Goal: Entertainment & Leisure: Browse casually

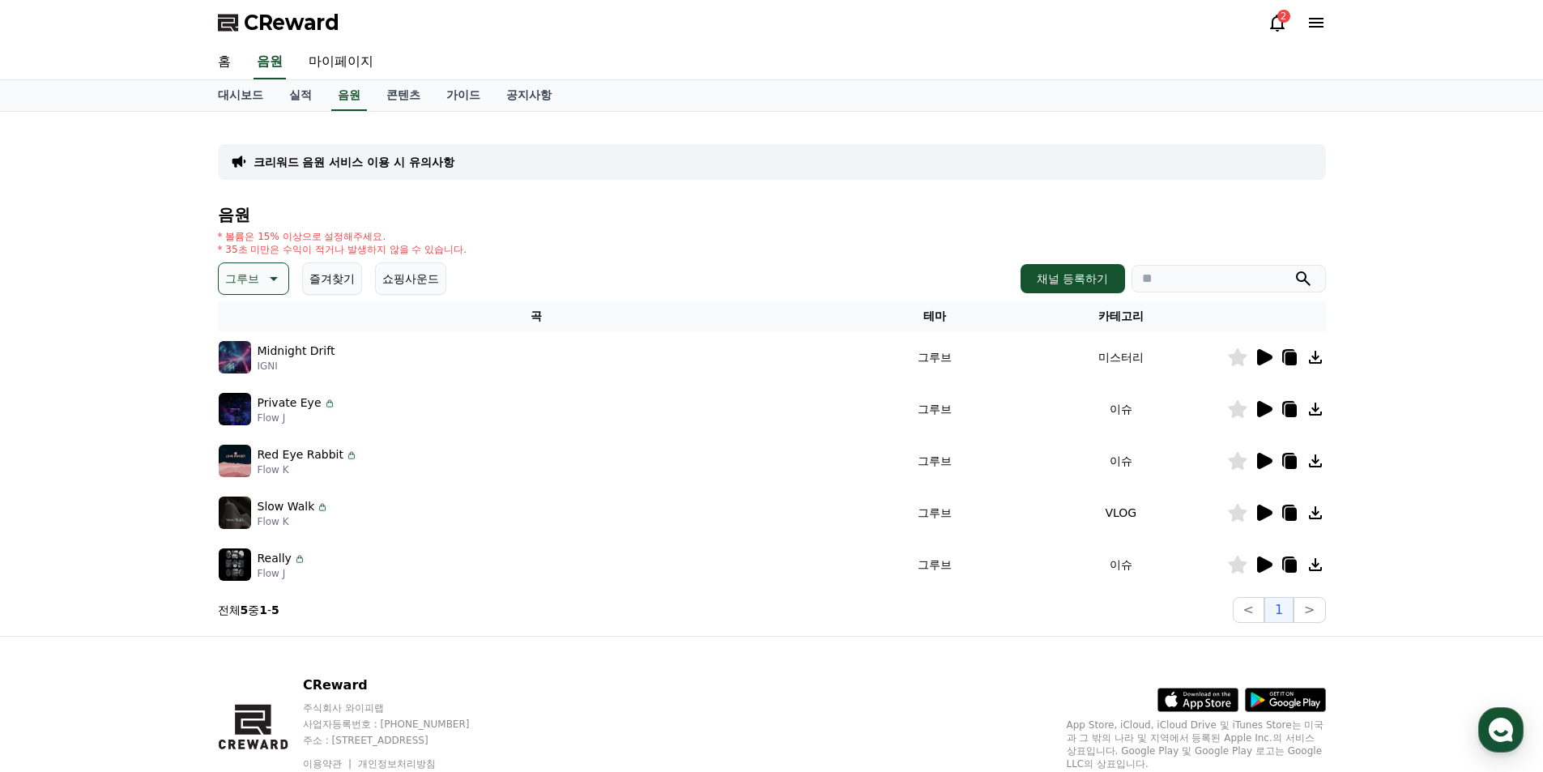
click at [1261, 409] on icon at bounding box center [1264, 409] width 15 height 16
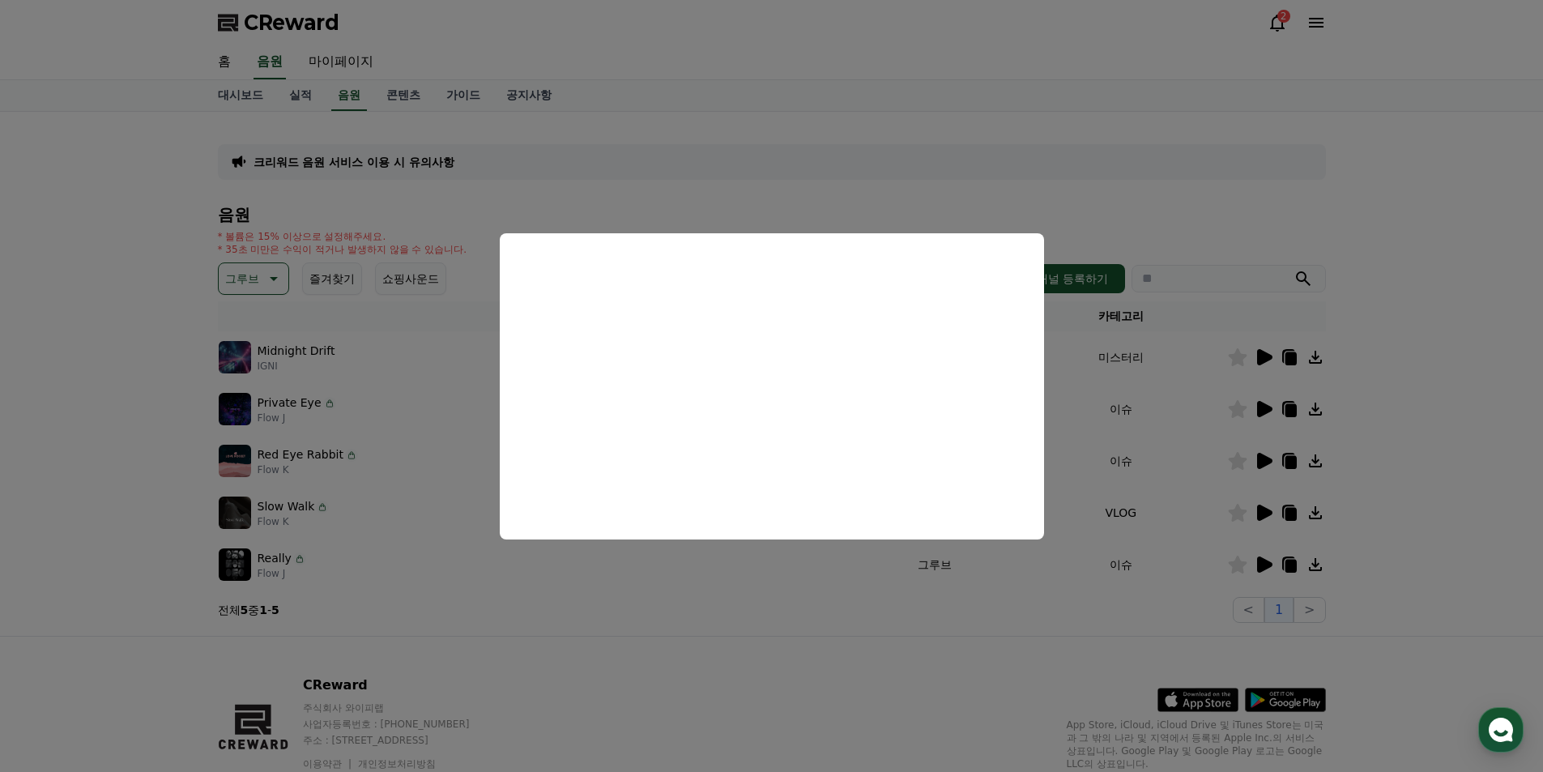
click at [1255, 444] on button "close modal" at bounding box center [771, 386] width 1543 height 772
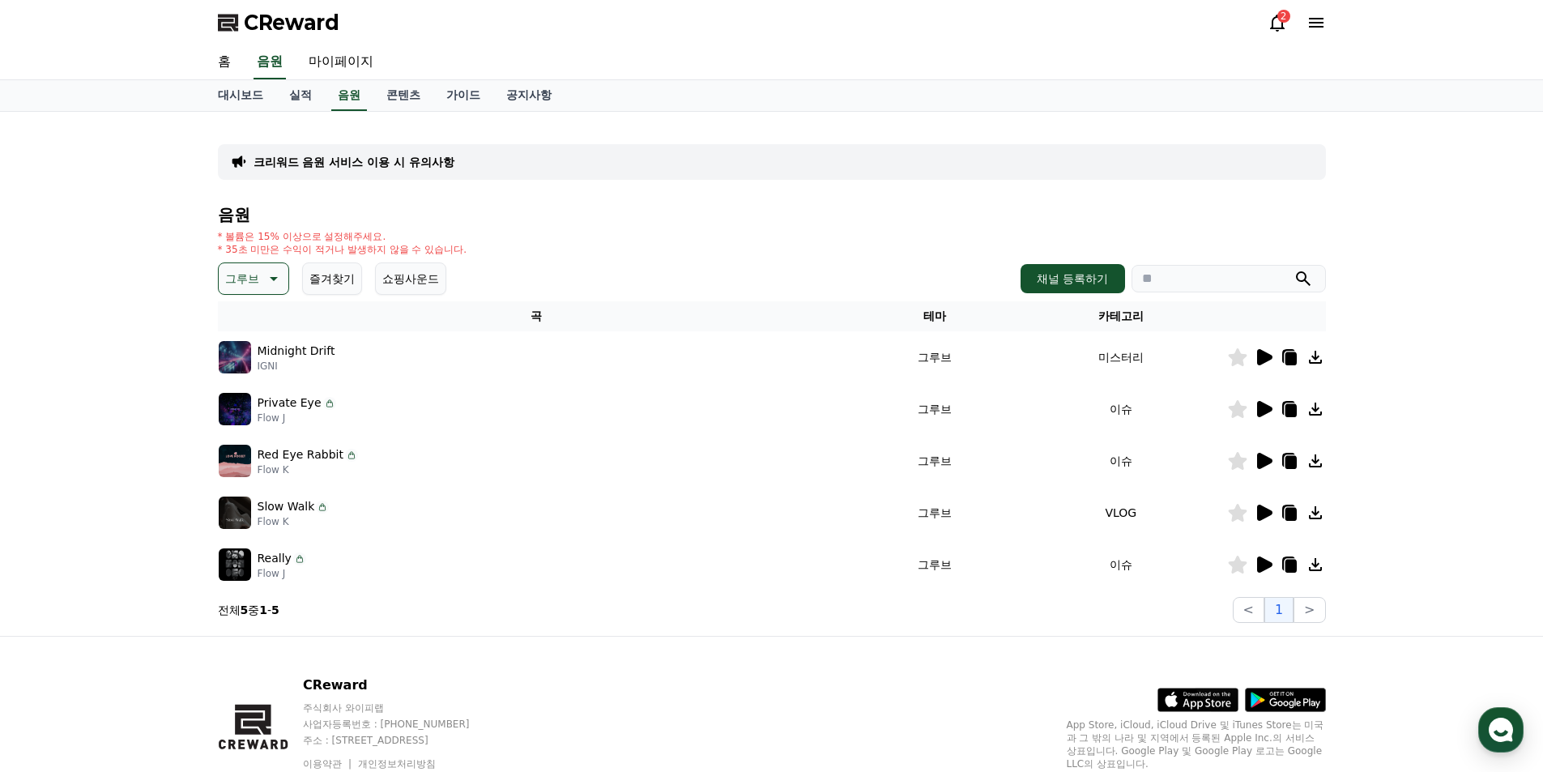
click at [1250, 465] on div at bounding box center [1276, 460] width 97 height 19
click at [1256, 456] on icon at bounding box center [1263, 460] width 19 height 19
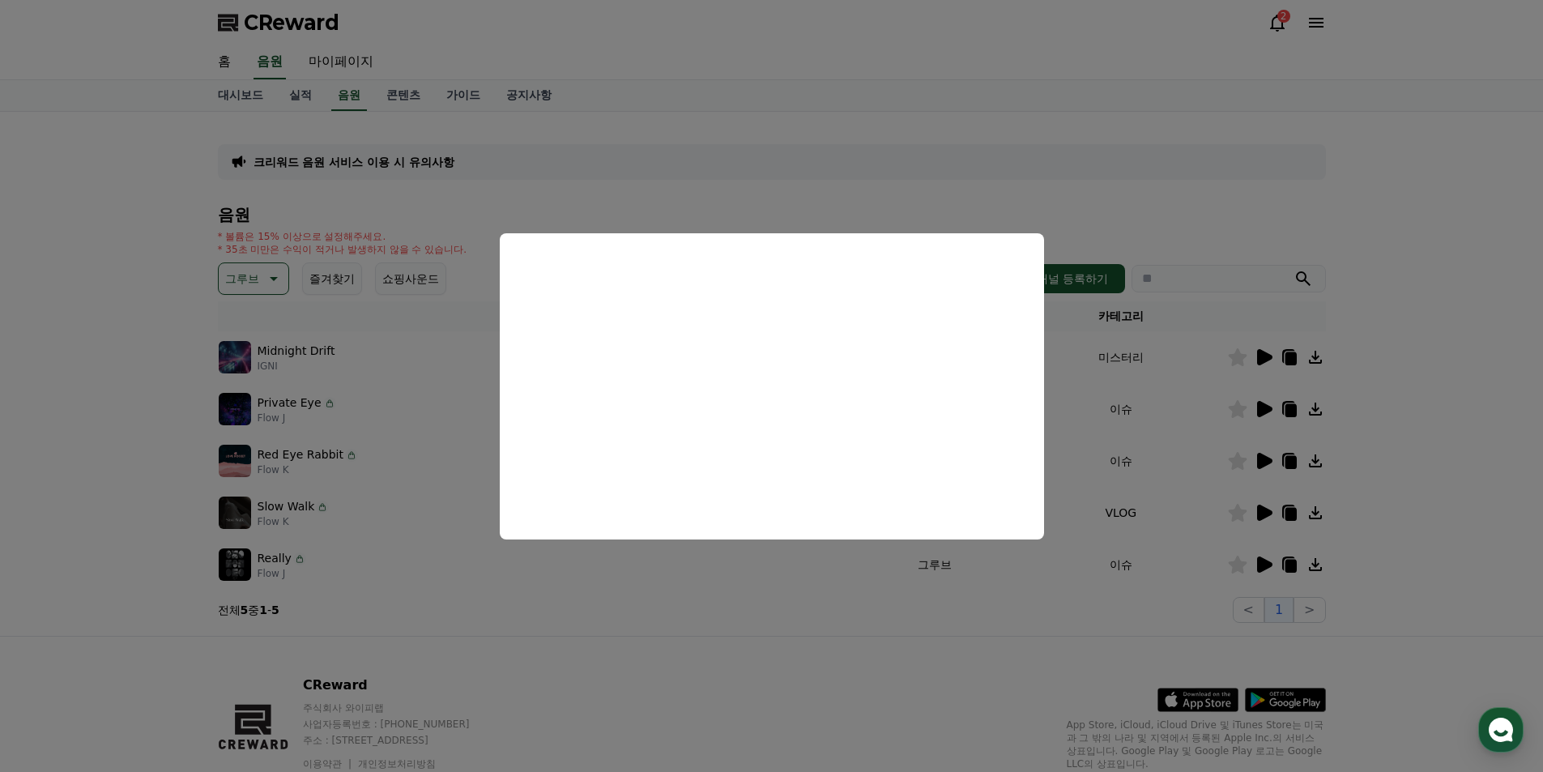
click at [1264, 503] on button "close modal" at bounding box center [771, 386] width 1543 height 772
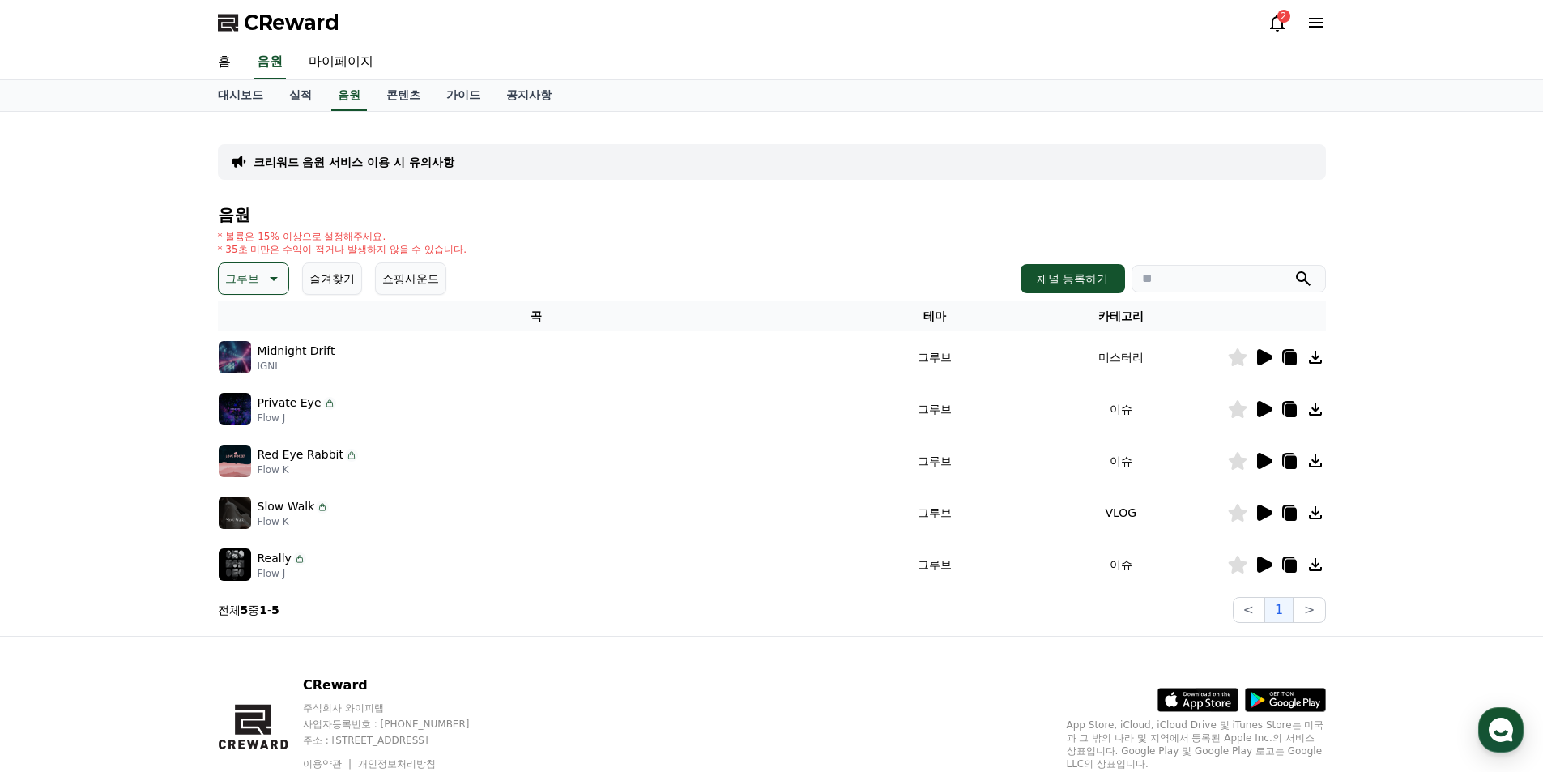
click at [1258, 514] on icon at bounding box center [1264, 513] width 15 height 16
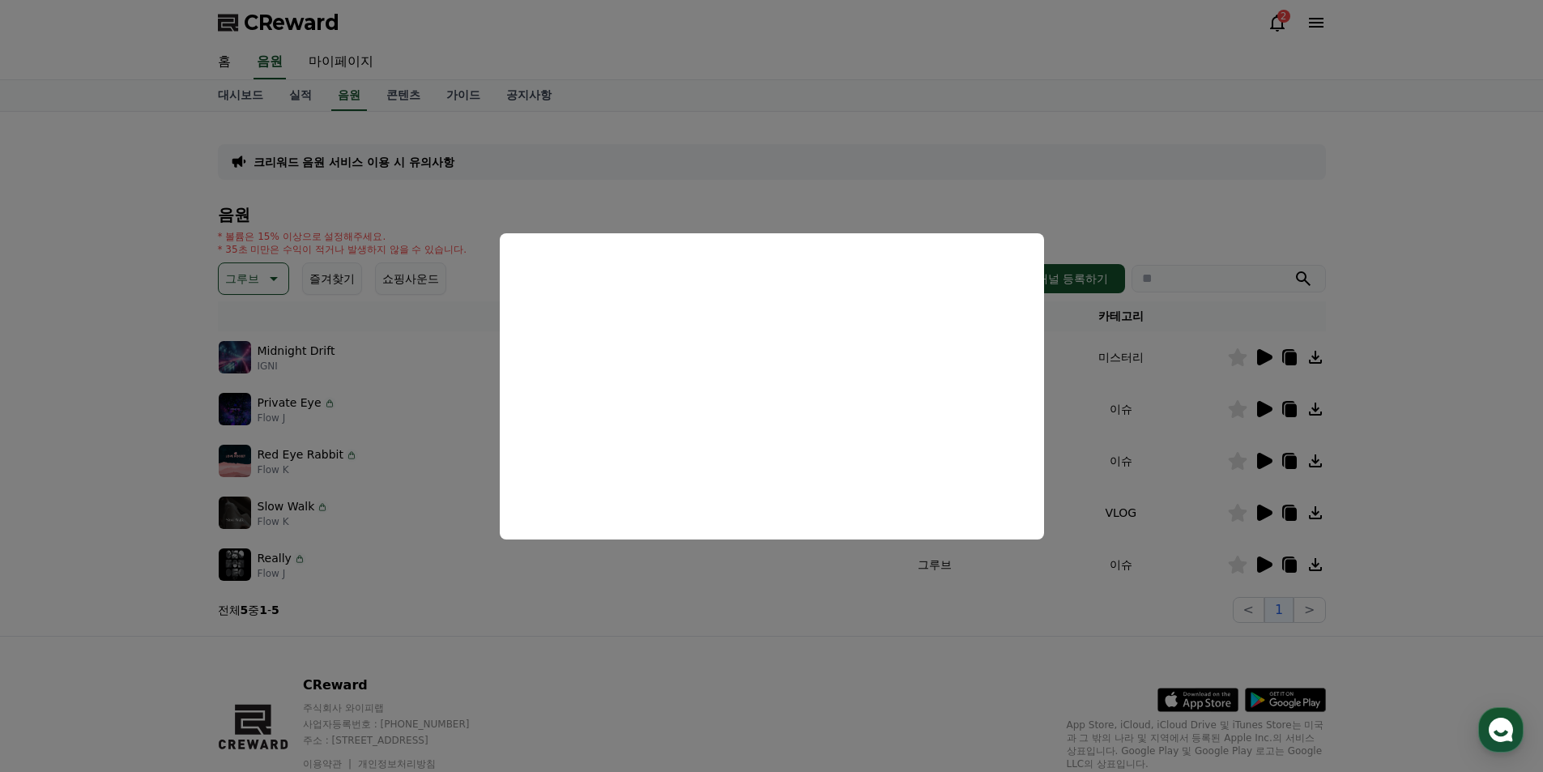
click at [1259, 554] on button "close modal" at bounding box center [771, 386] width 1543 height 772
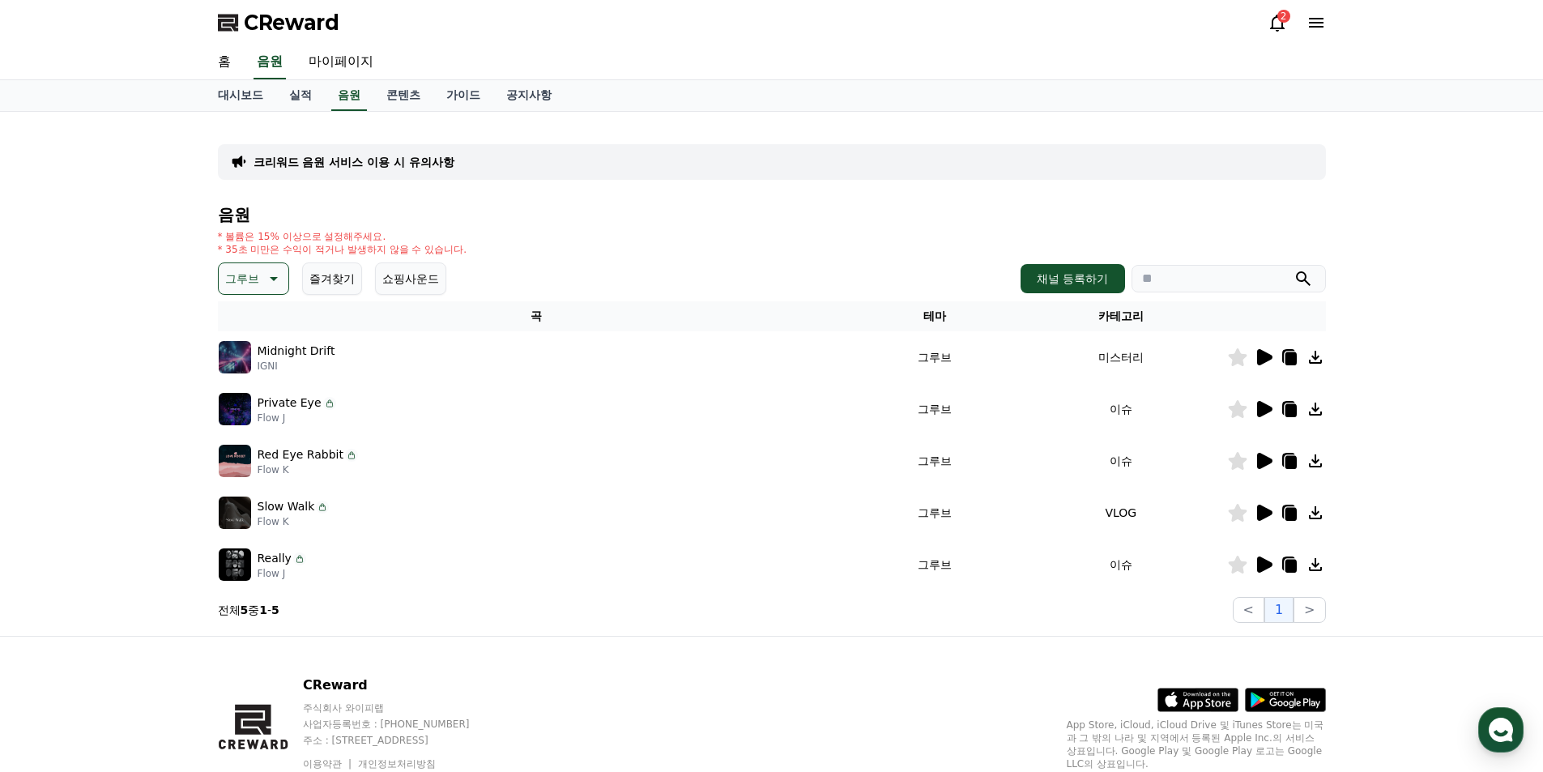
click at [1261, 561] on icon at bounding box center [1264, 564] width 15 height 16
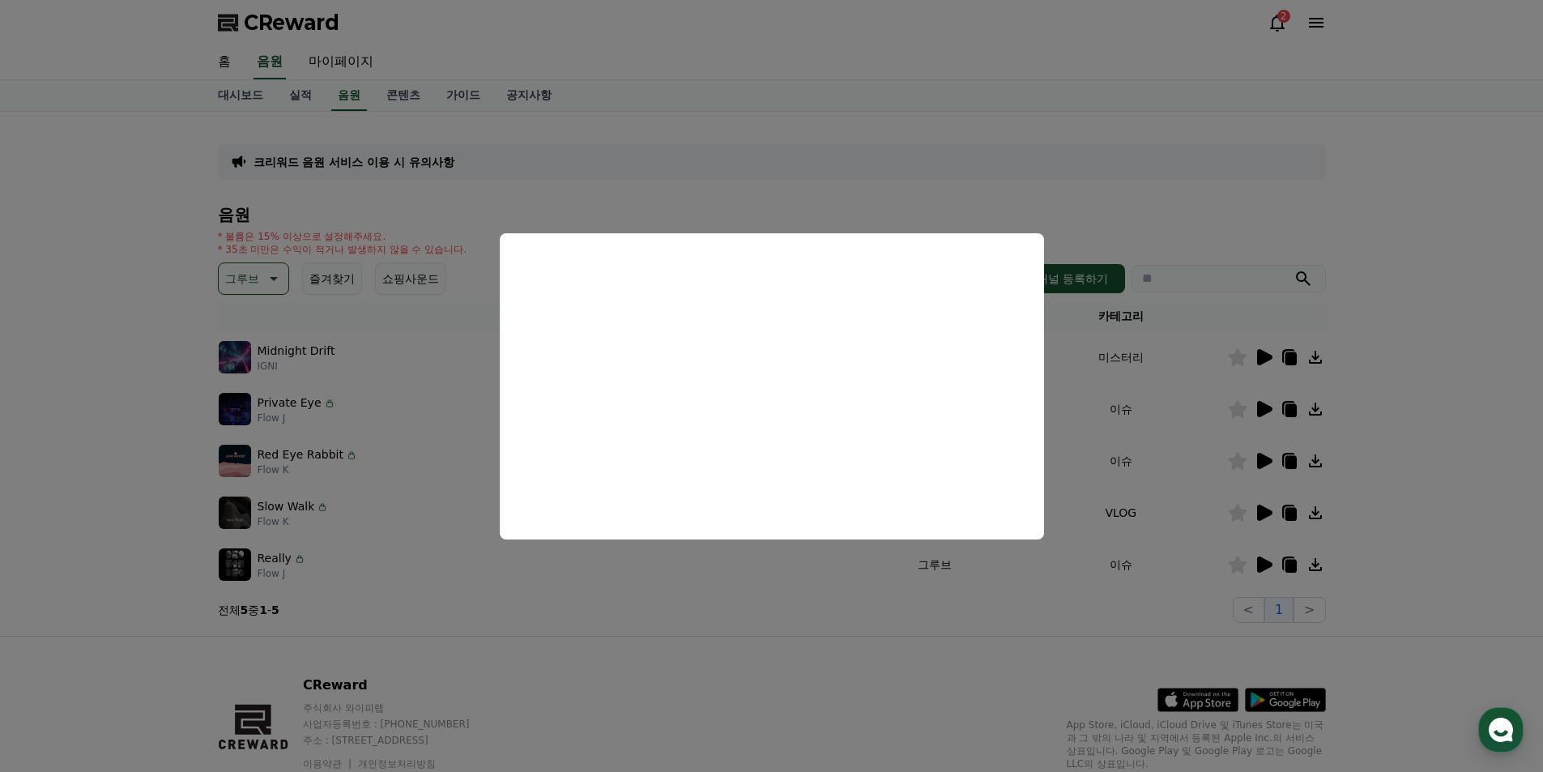
click at [940, 165] on button "close modal" at bounding box center [771, 386] width 1543 height 772
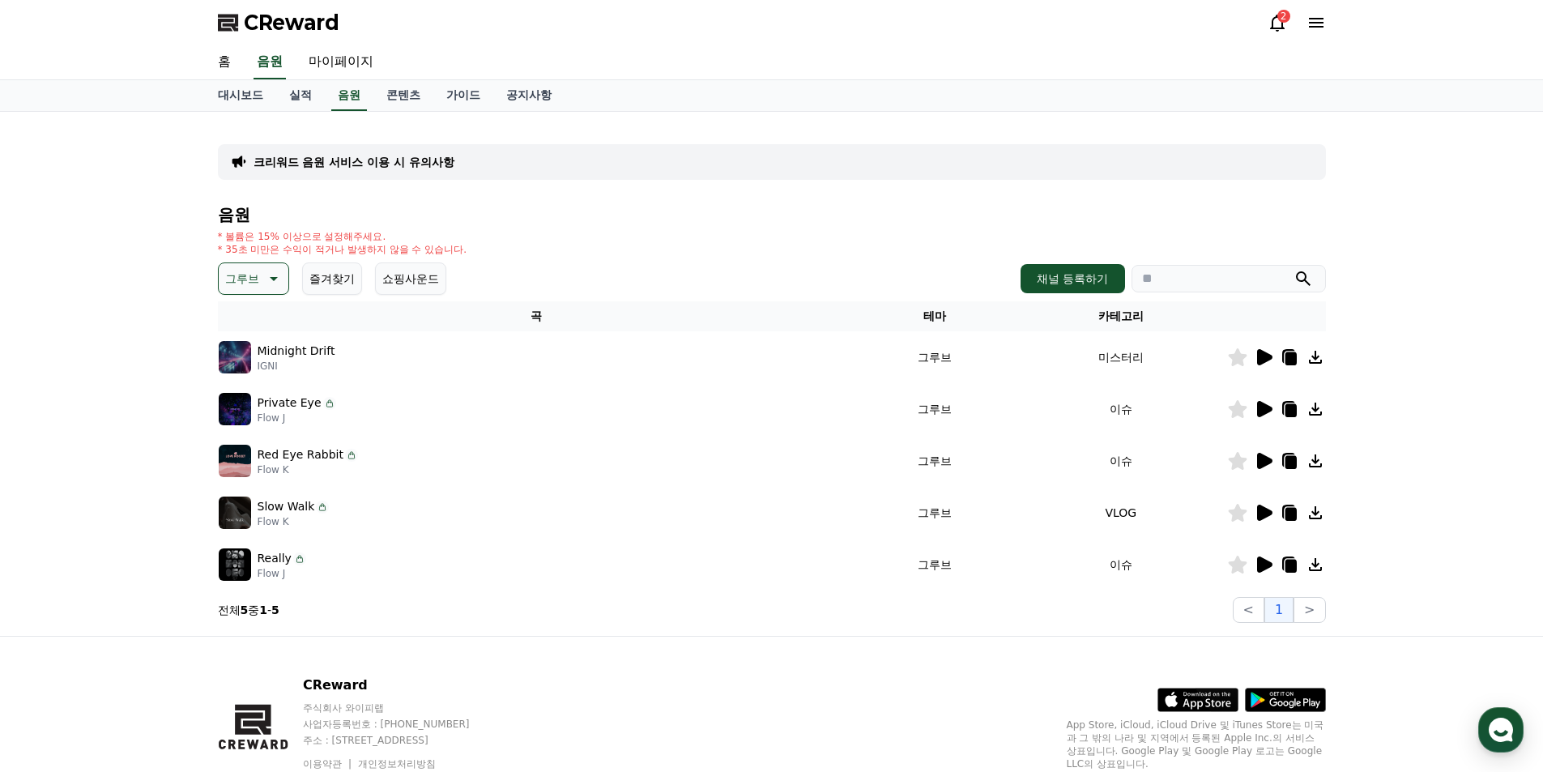
click at [284, 275] on button "그루브" at bounding box center [253, 278] width 71 height 32
click at [240, 425] on button "EDM" at bounding box center [239, 422] width 39 height 36
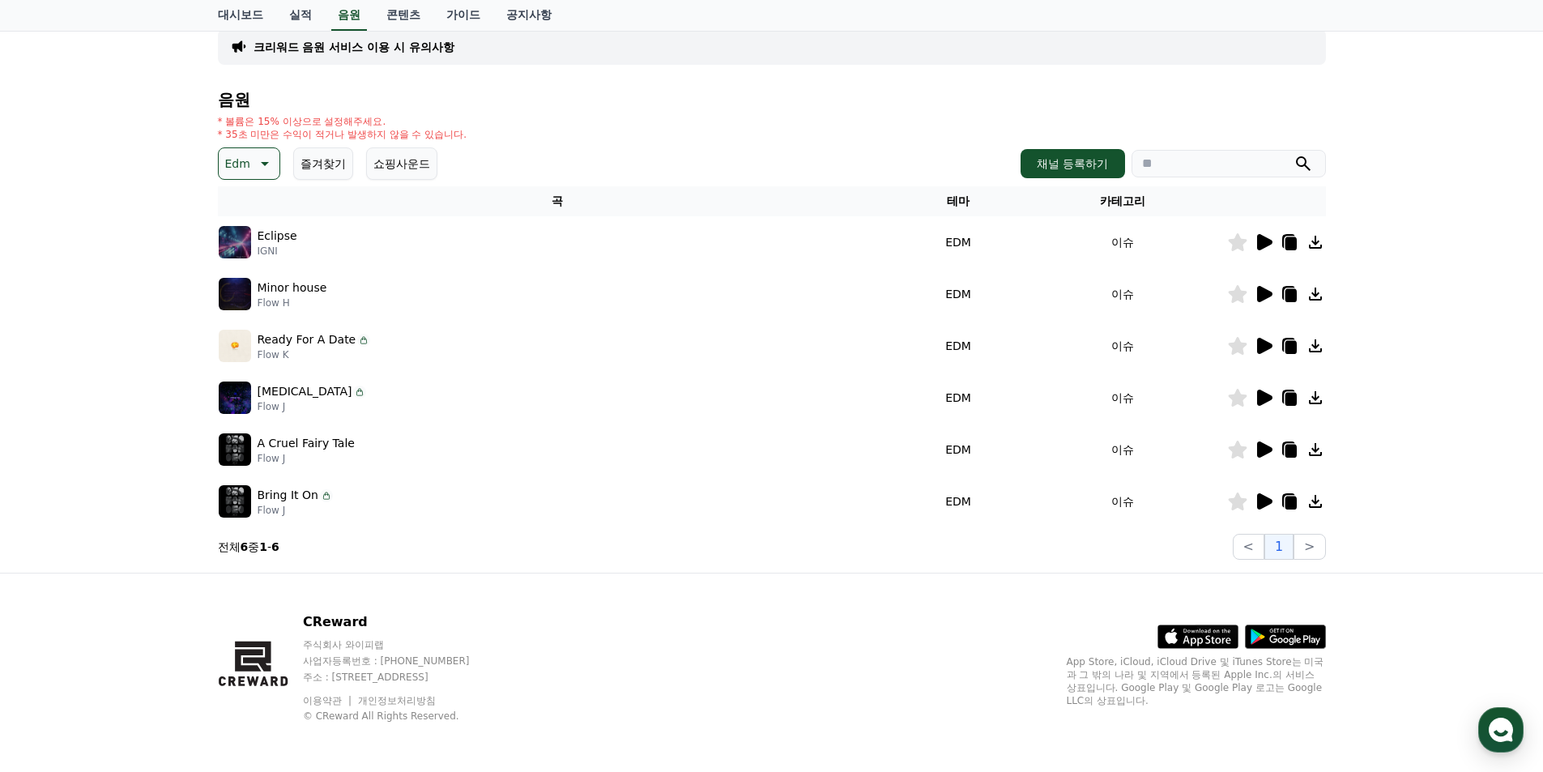
scroll to position [117, 0]
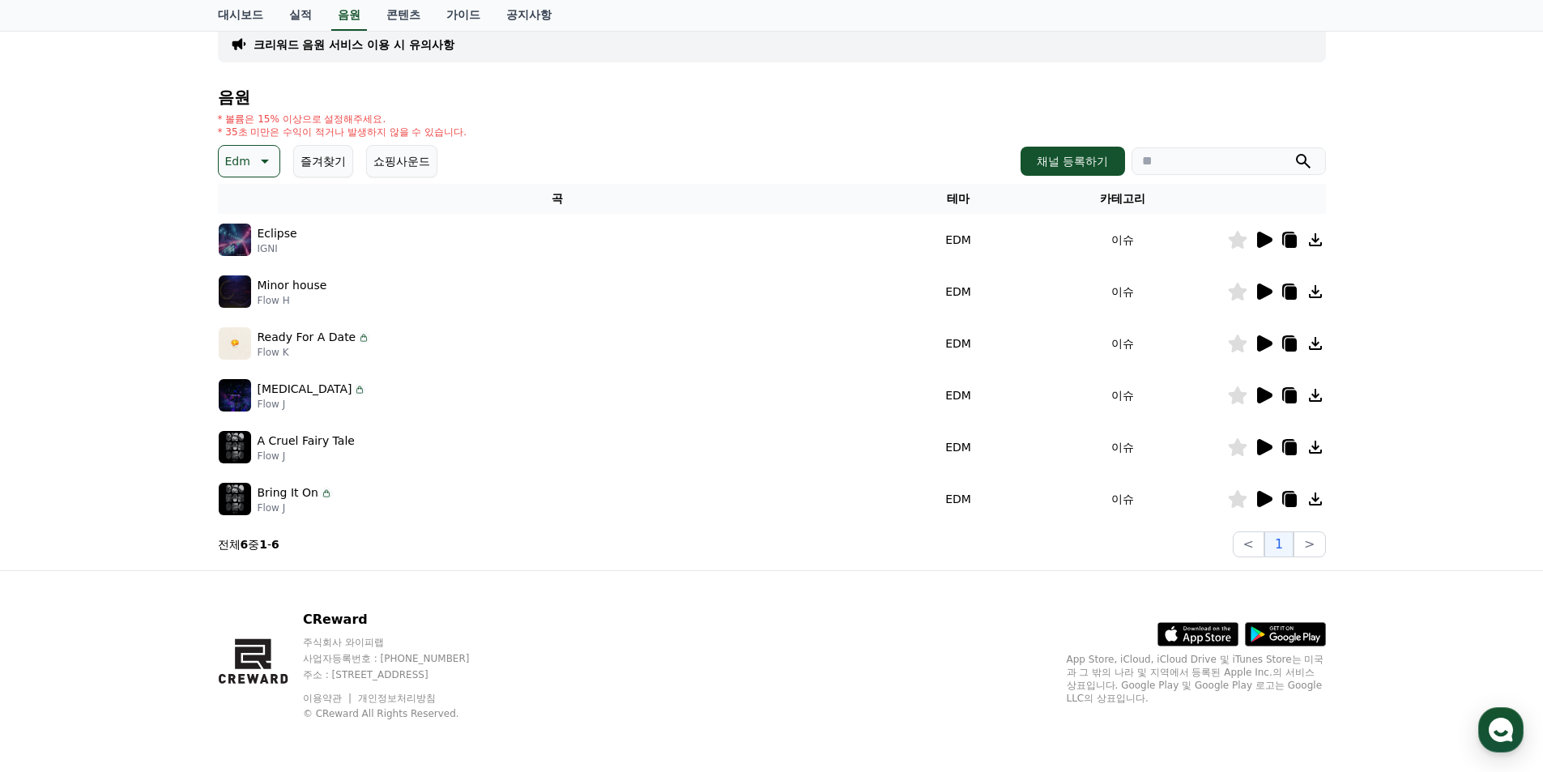
click at [1264, 245] on icon at bounding box center [1264, 240] width 15 height 16
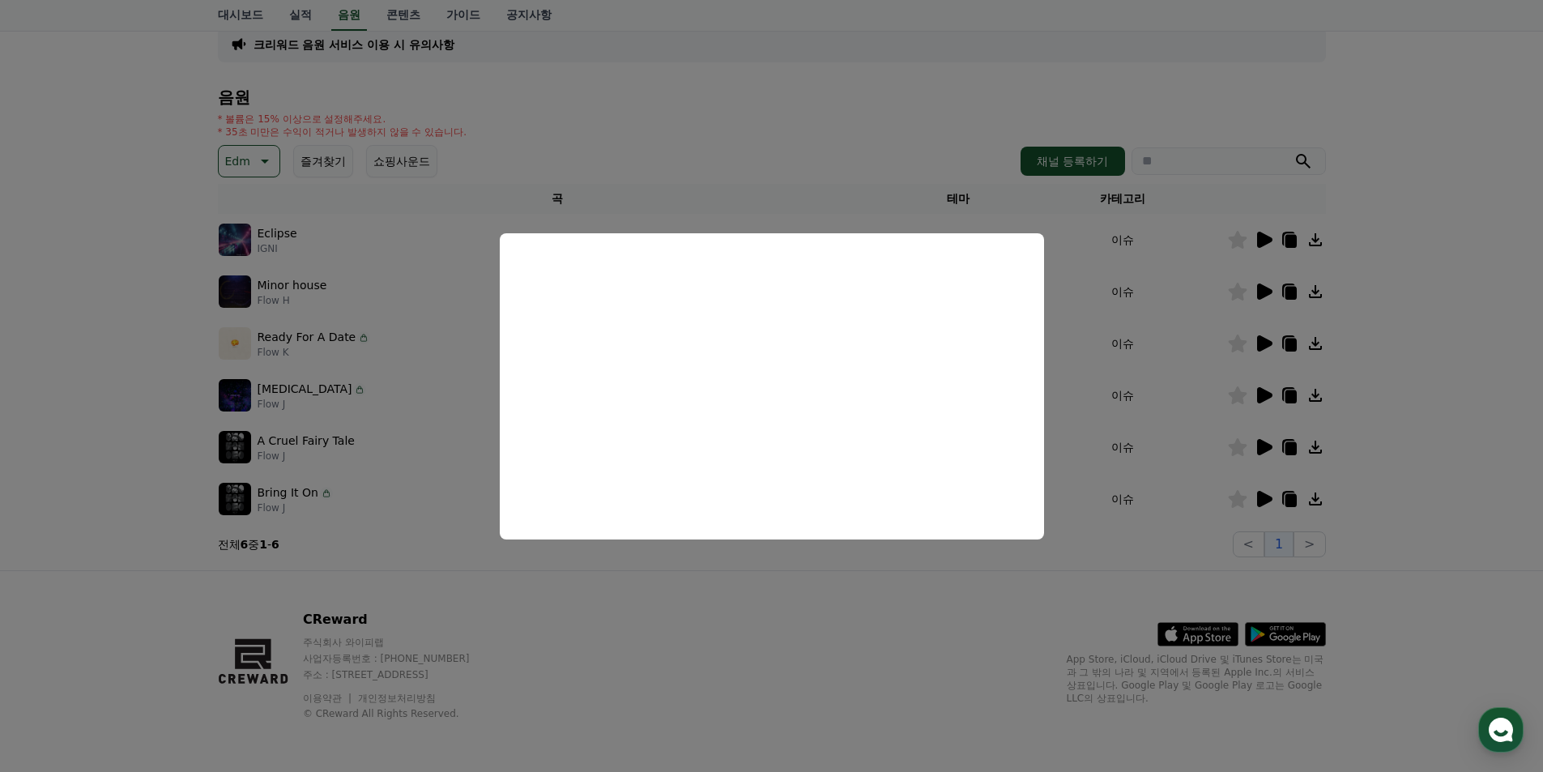
click at [1262, 295] on button "close modal" at bounding box center [771, 386] width 1543 height 772
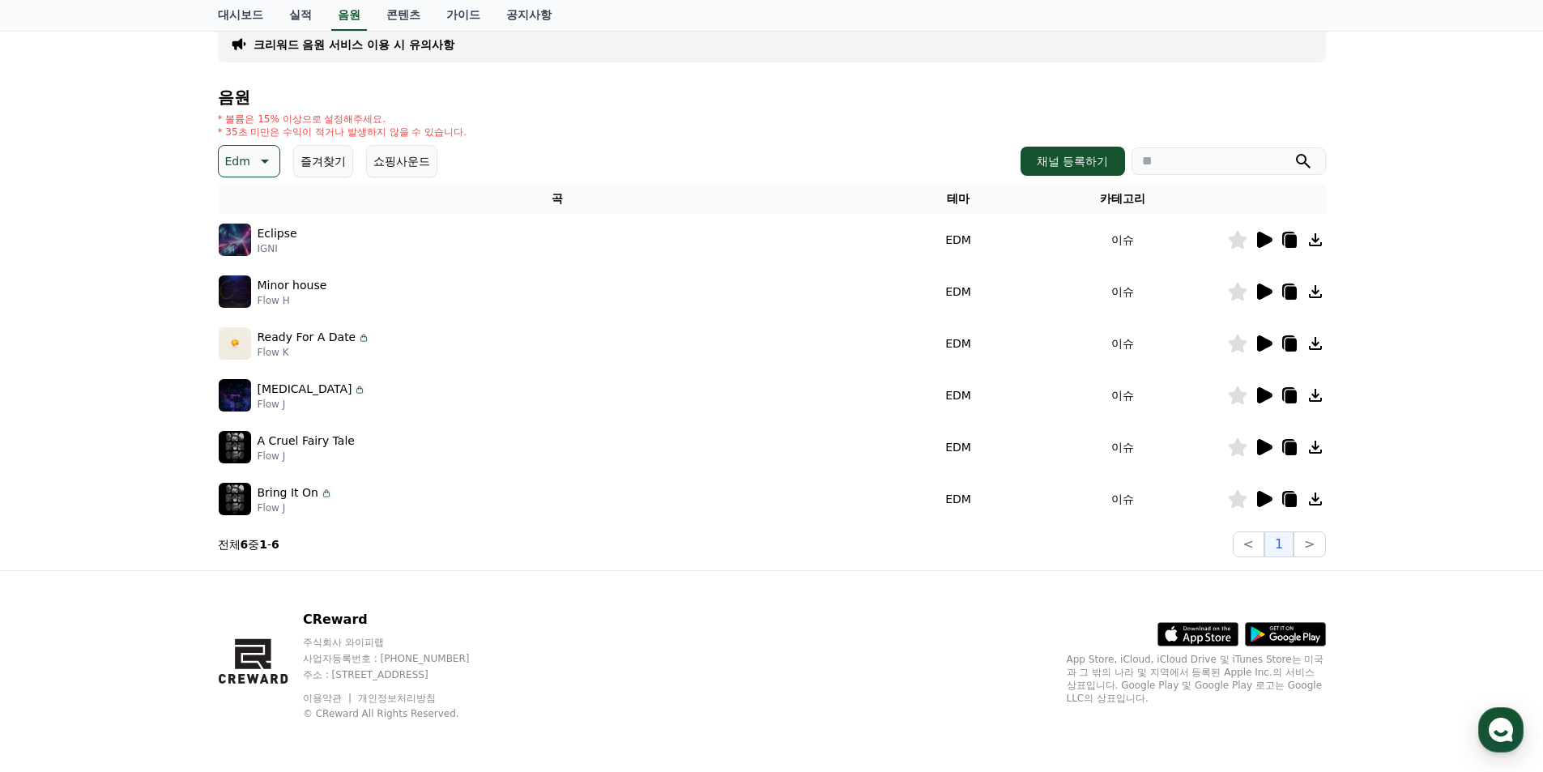
click at [1264, 288] on icon at bounding box center [1264, 291] width 15 height 16
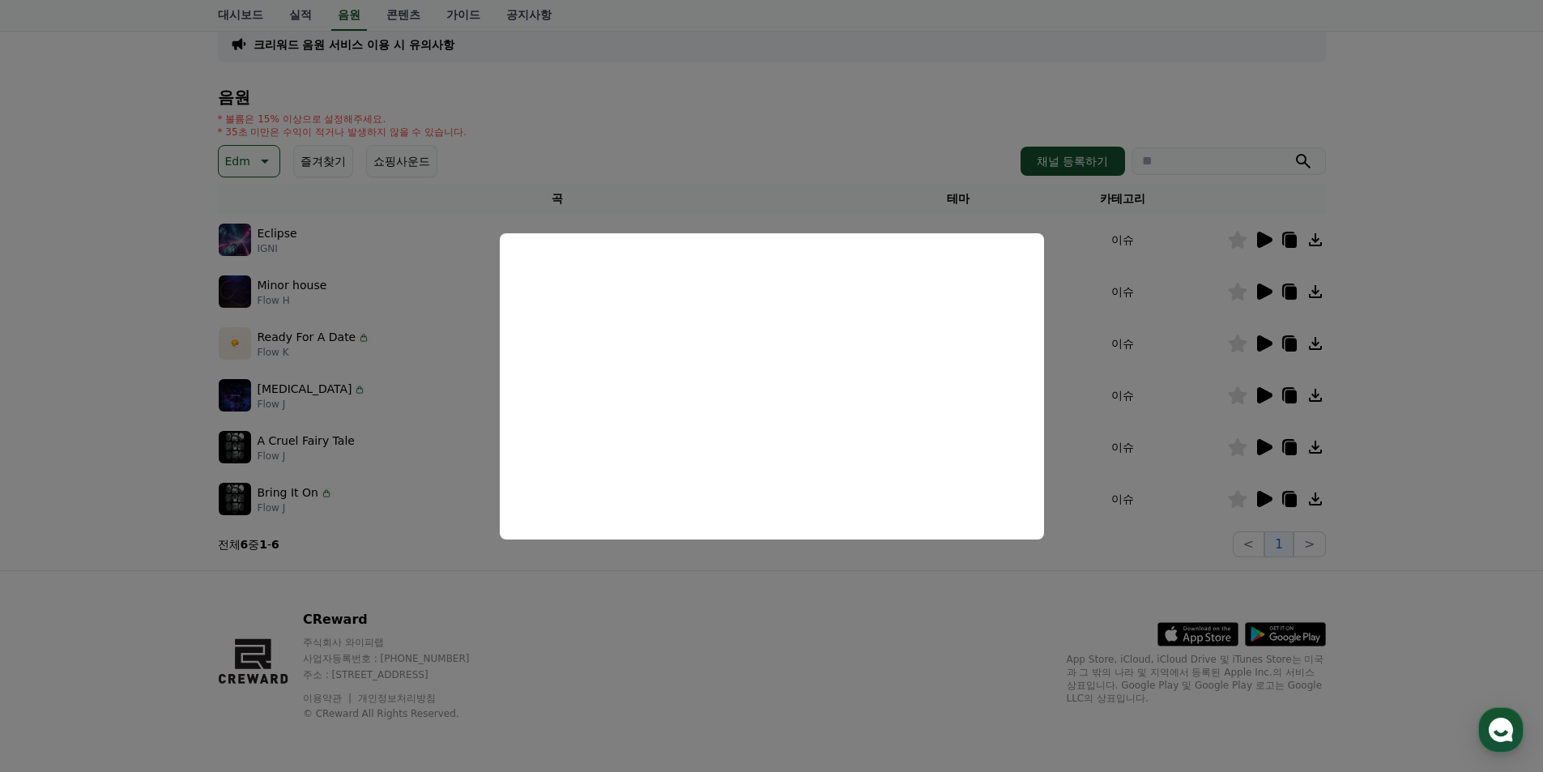
click at [1260, 343] on button "close modal" at bounding box center [771, 386] width 1543 height 772
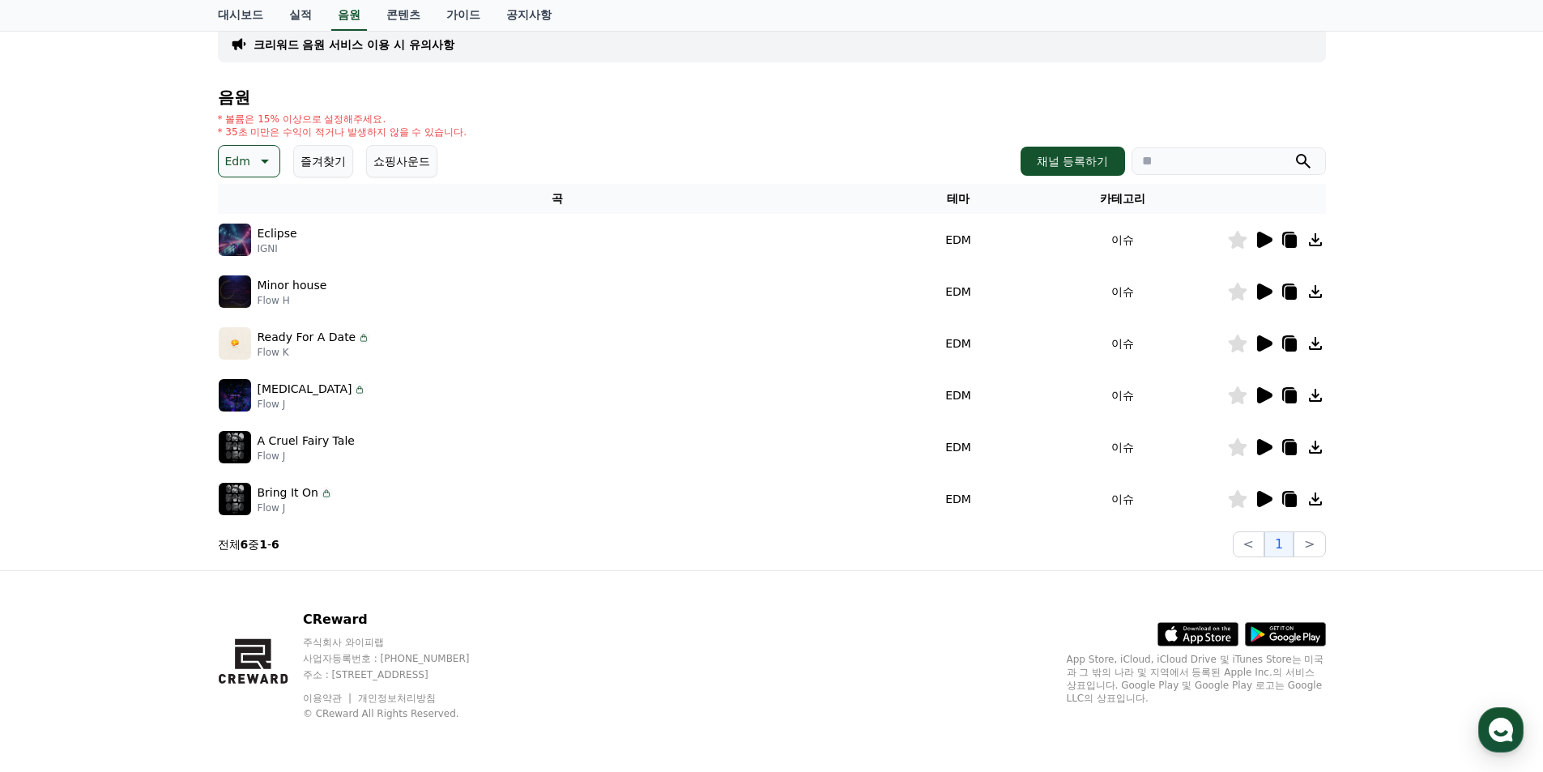
click at [1255, 346] on icon at bounding box center [1263, 343] width 19 height 19
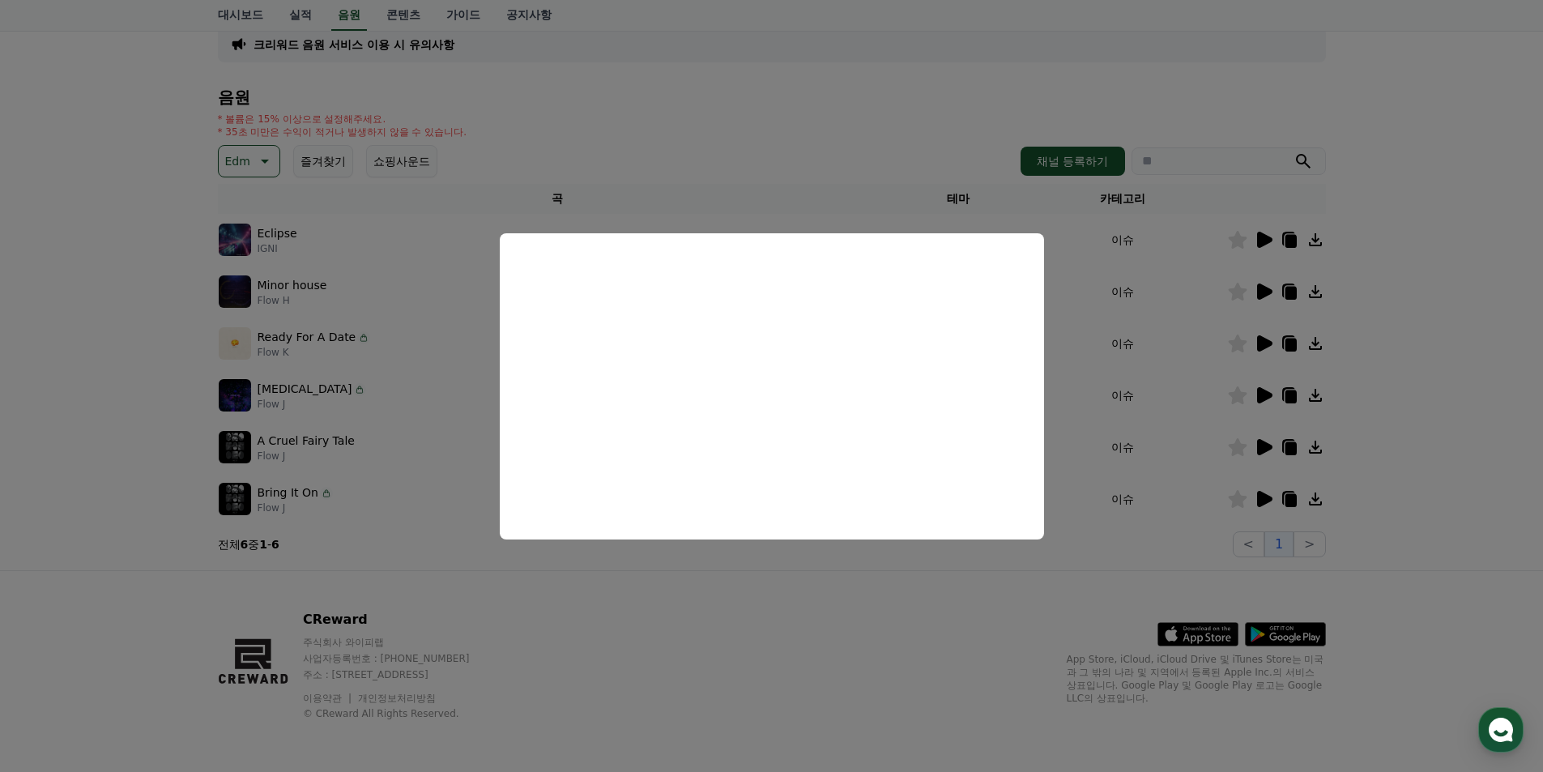
click at [1255, 392] on button "close modal" at bounding box center [771, 386] width 1543 height 772
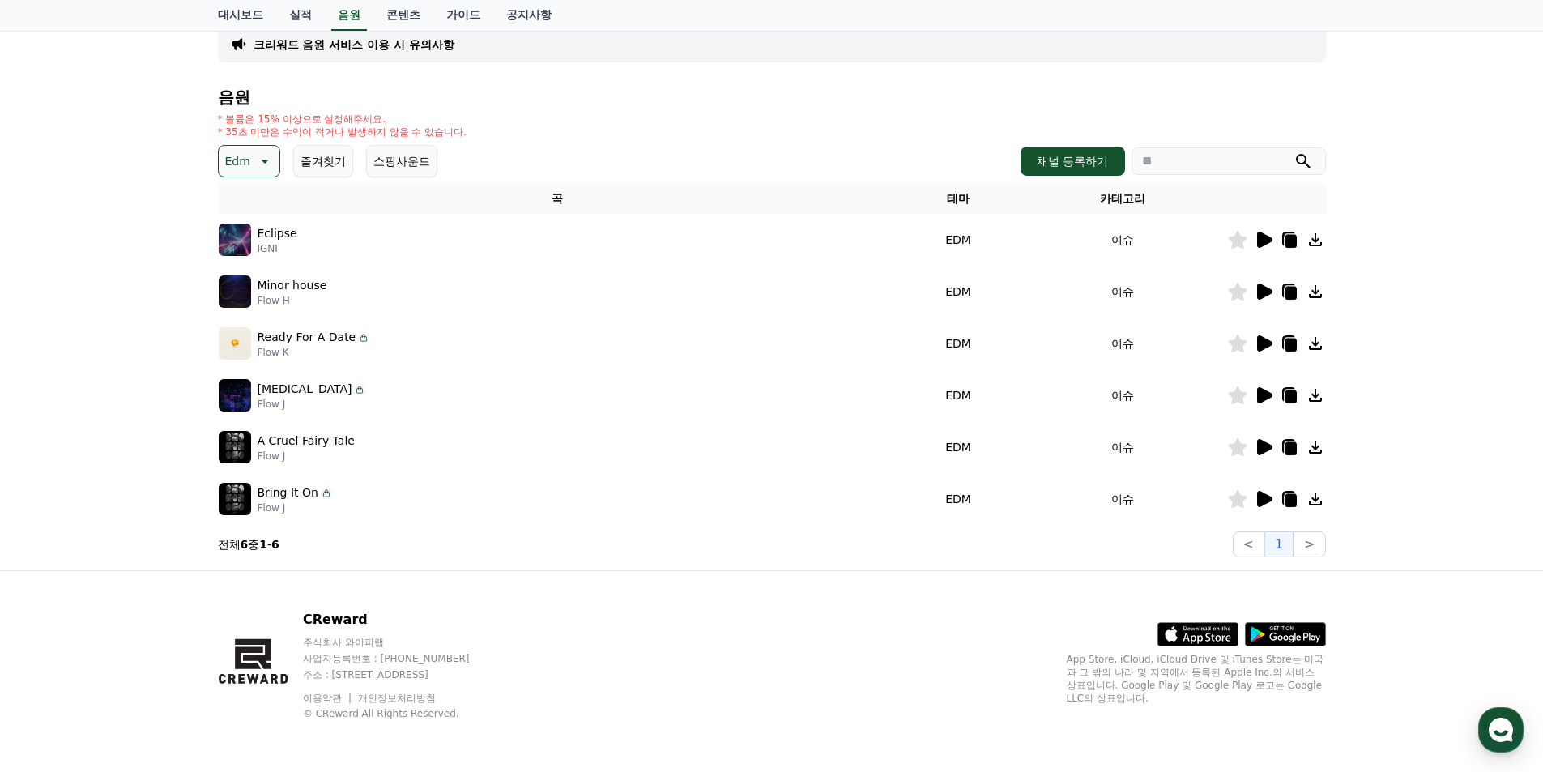
click at [1256, 389] on icon at bounding box center [1263, 395] width 19 height 19
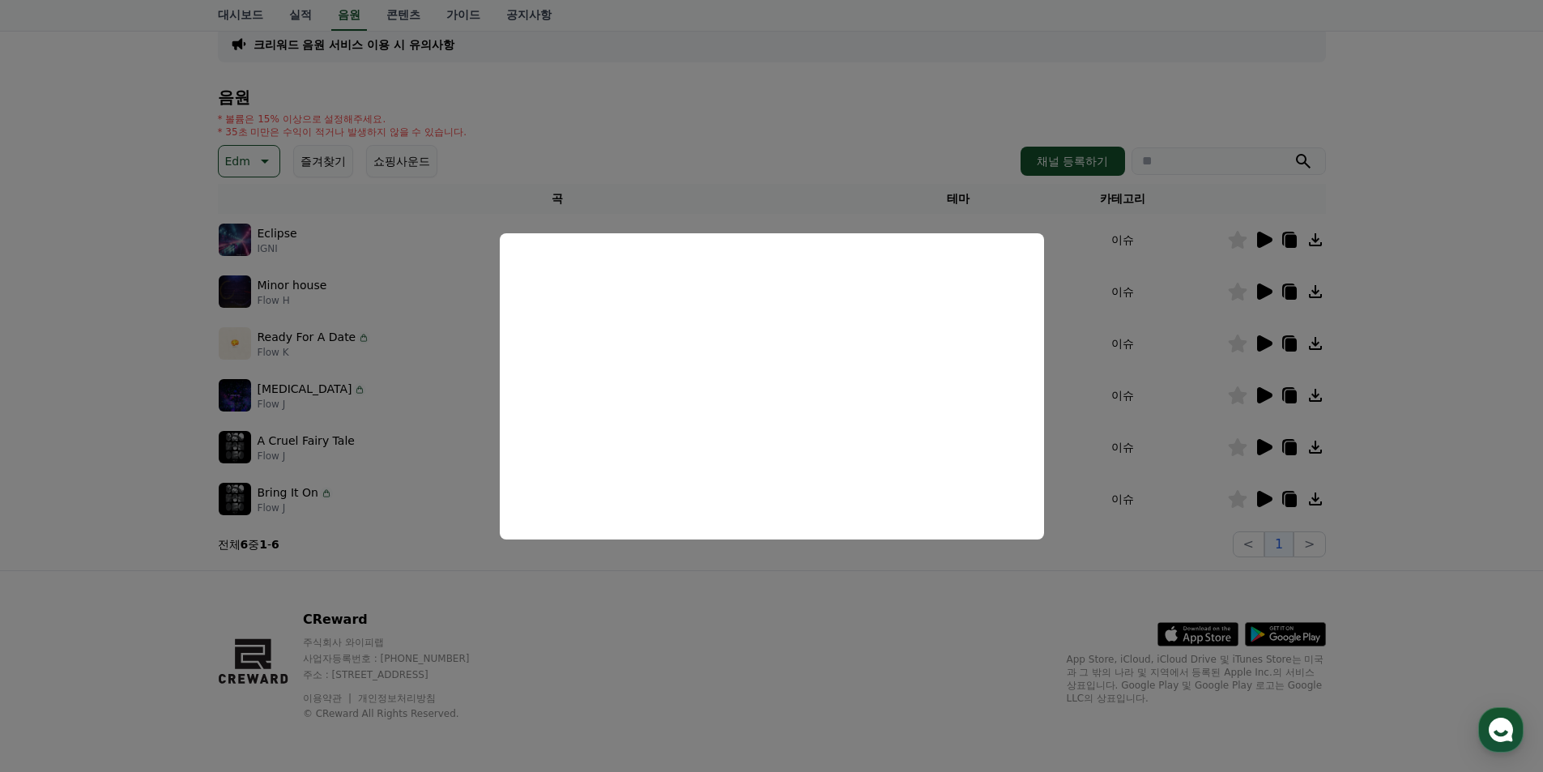
click at [1264, 443] on button "close modal" at bounding box center [771, 386] width 1543 height 772
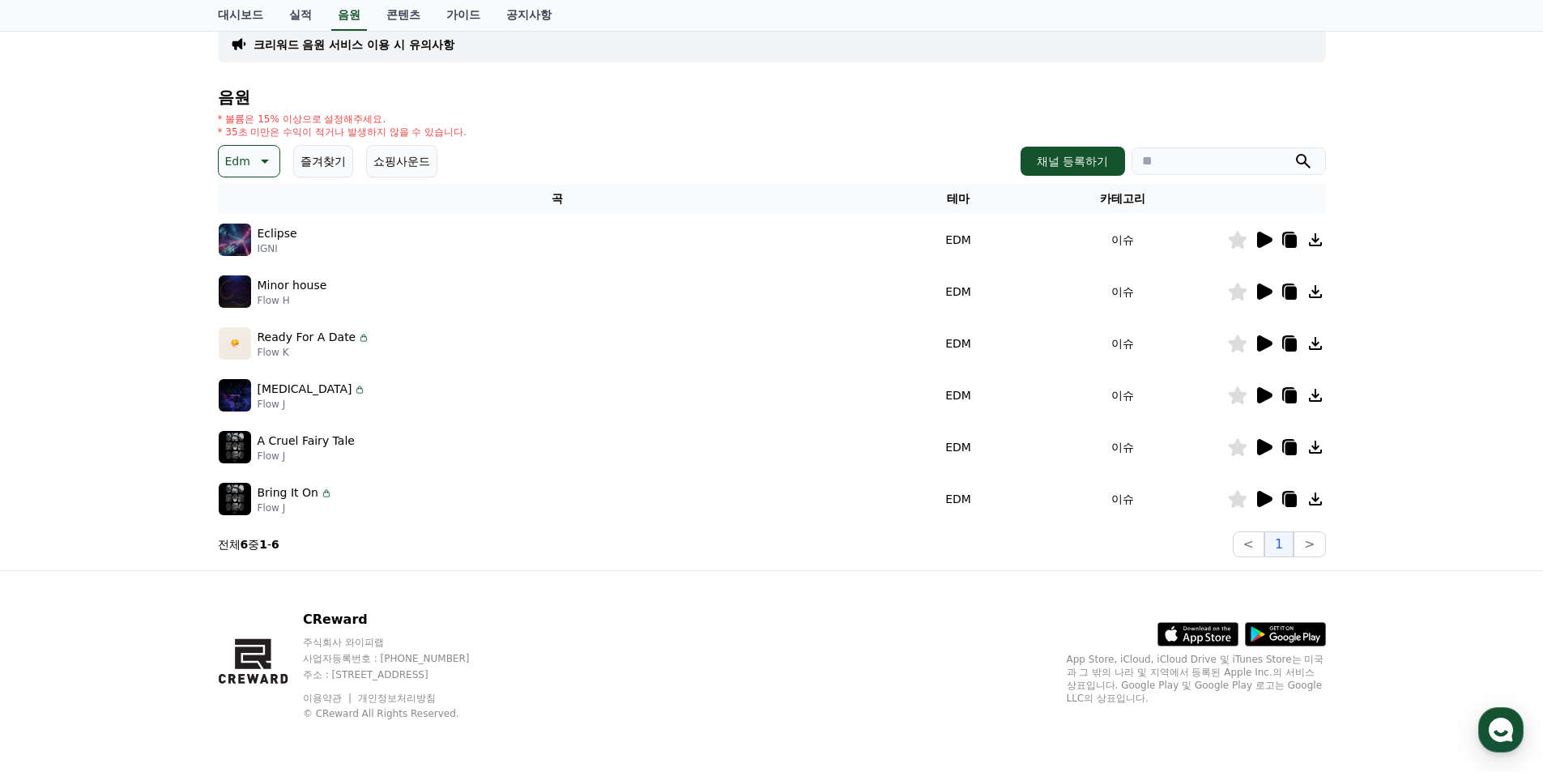
click at [1257, 441] on icon at bounding box center [1263, 446] width 19 height 19
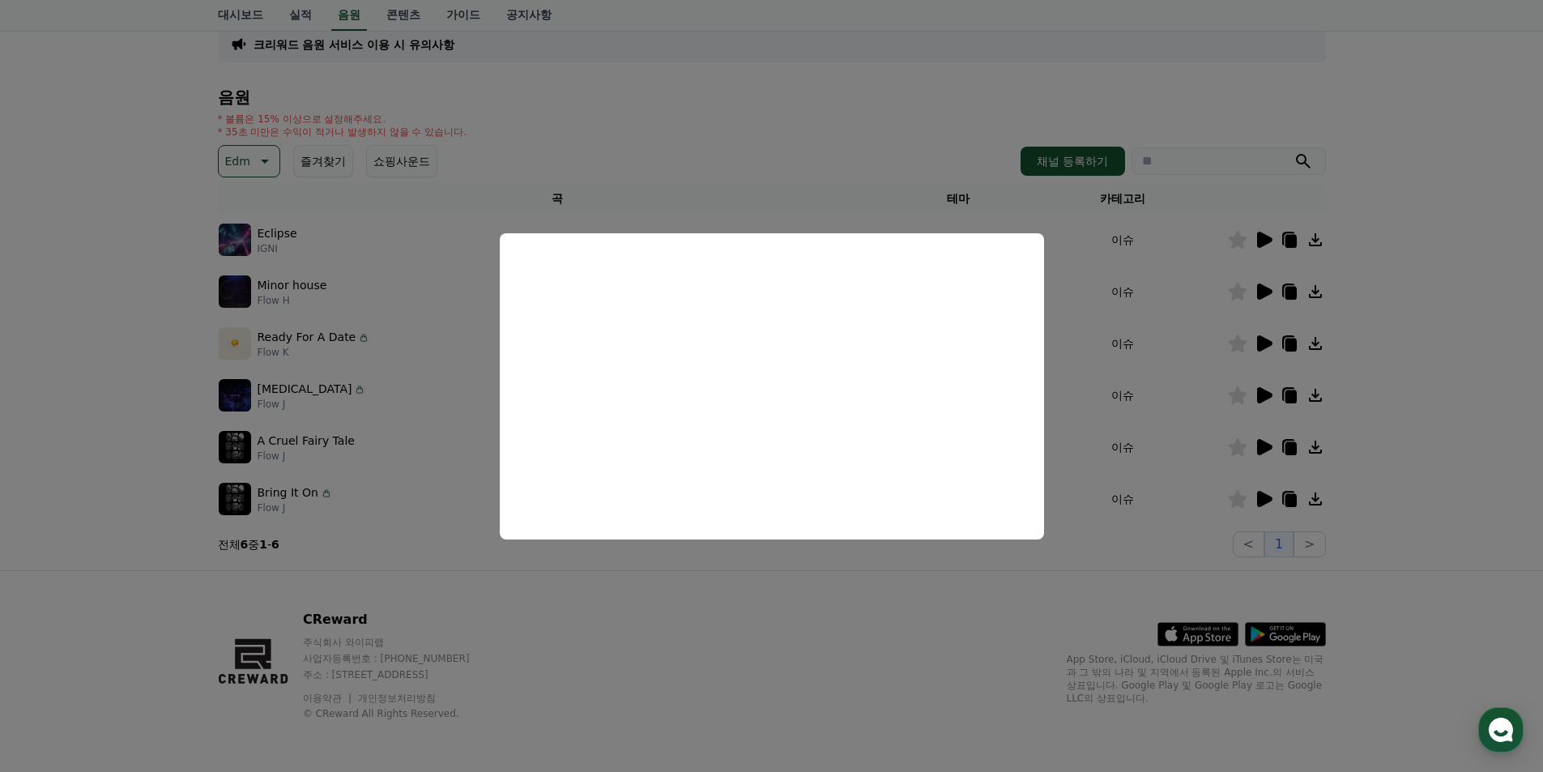
click at [1271, 497] on button "close modal" at bounding box center [771, 386] width 1543 height 772
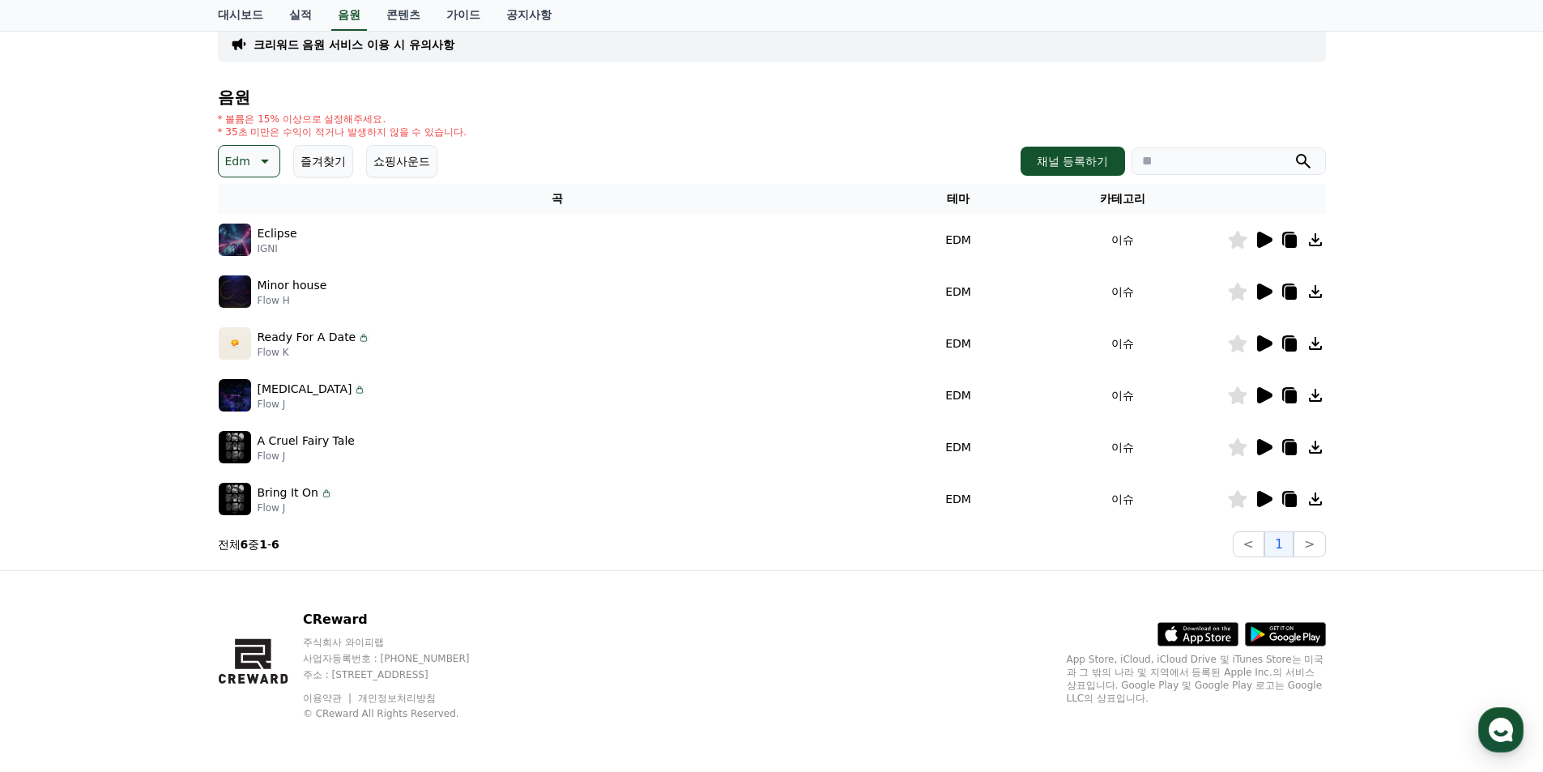
click at [1264, 495] on icon at bounding box center [1264, 499] width 15 height 16
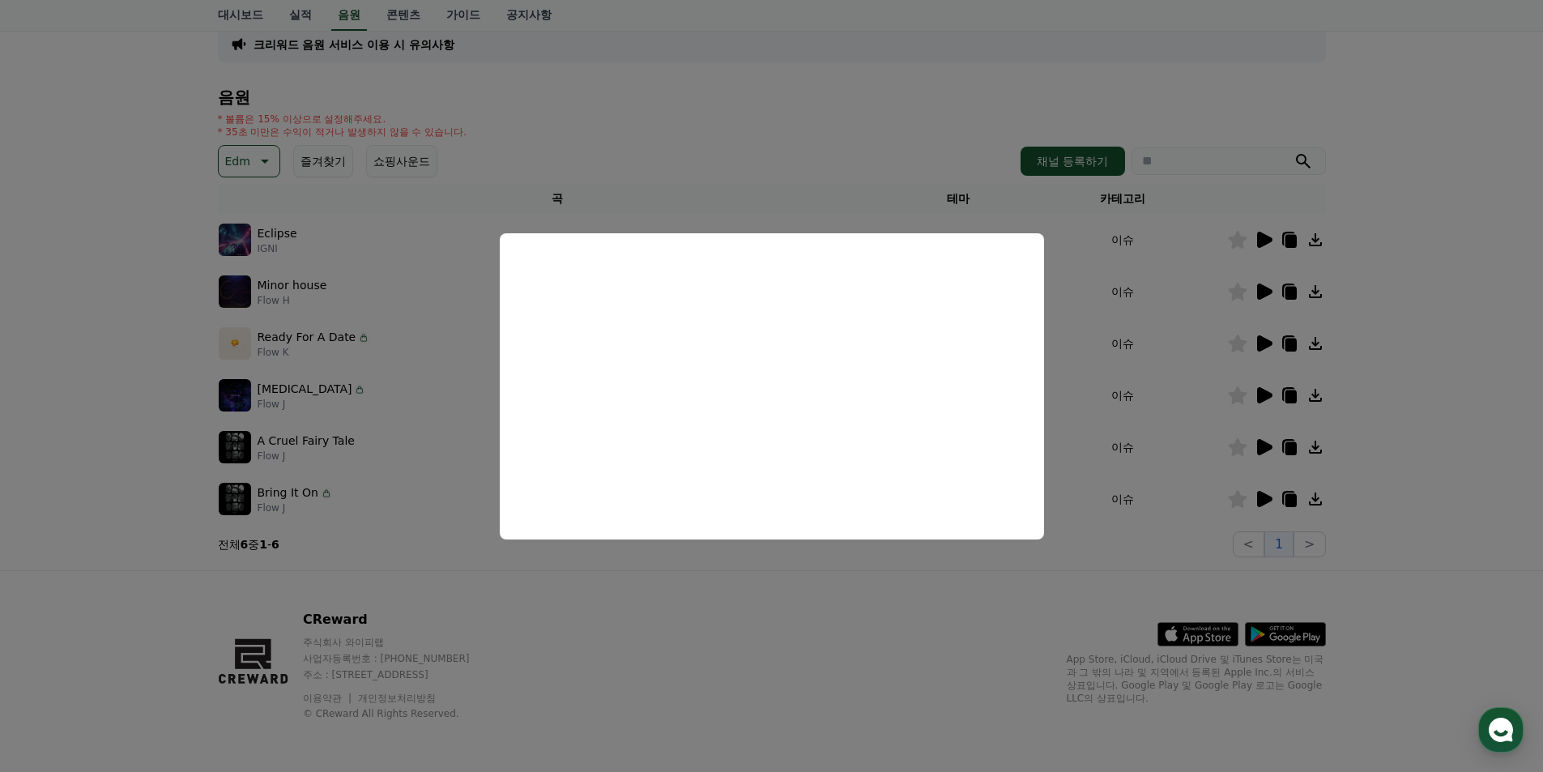
click at [1274, 238] on button "close modal" at bounding box center [771, 386] width 1543 height 772
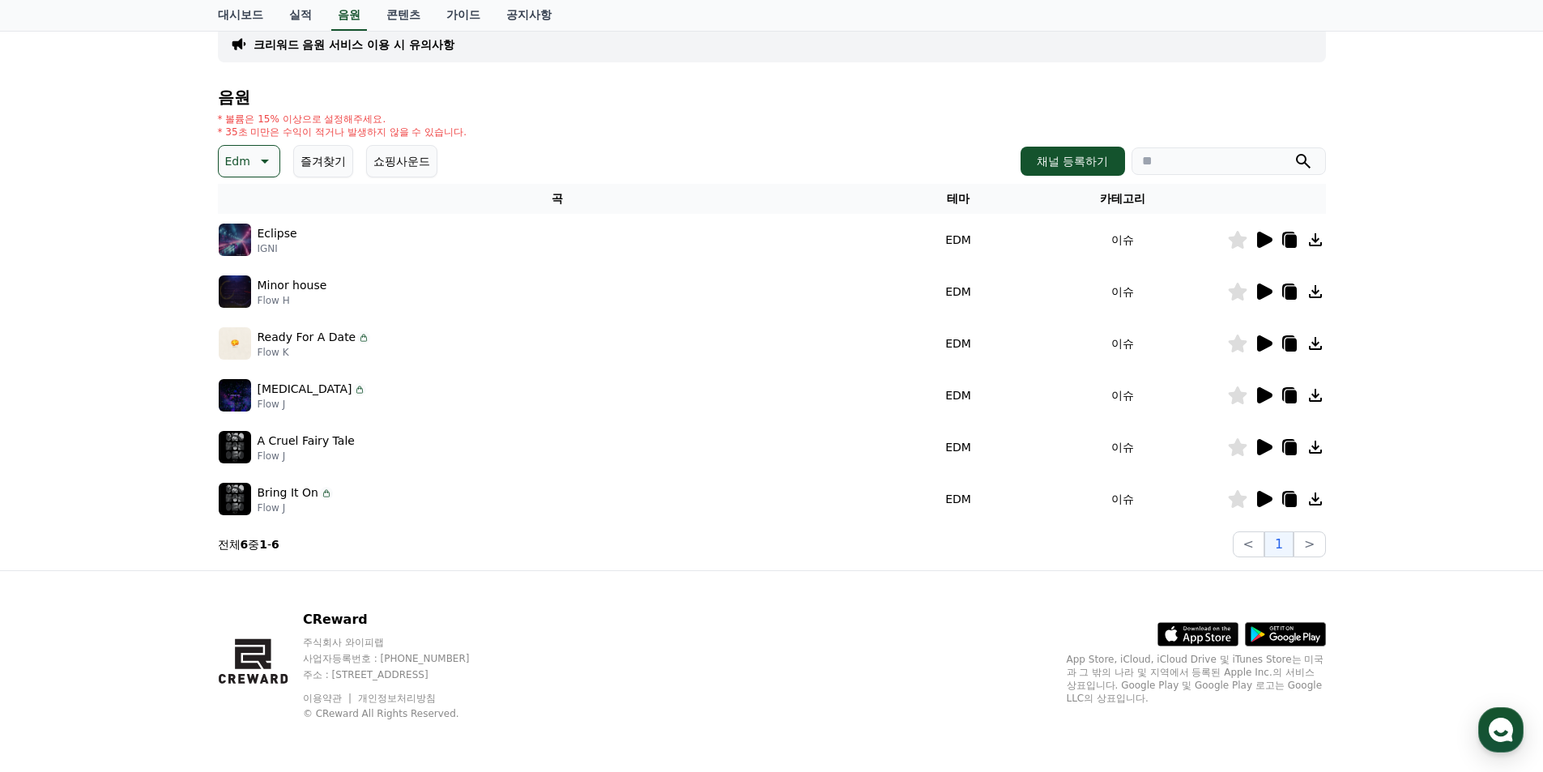
click at [1268, 243] on icon at bounding box center [1264, 240] width 15 height 16
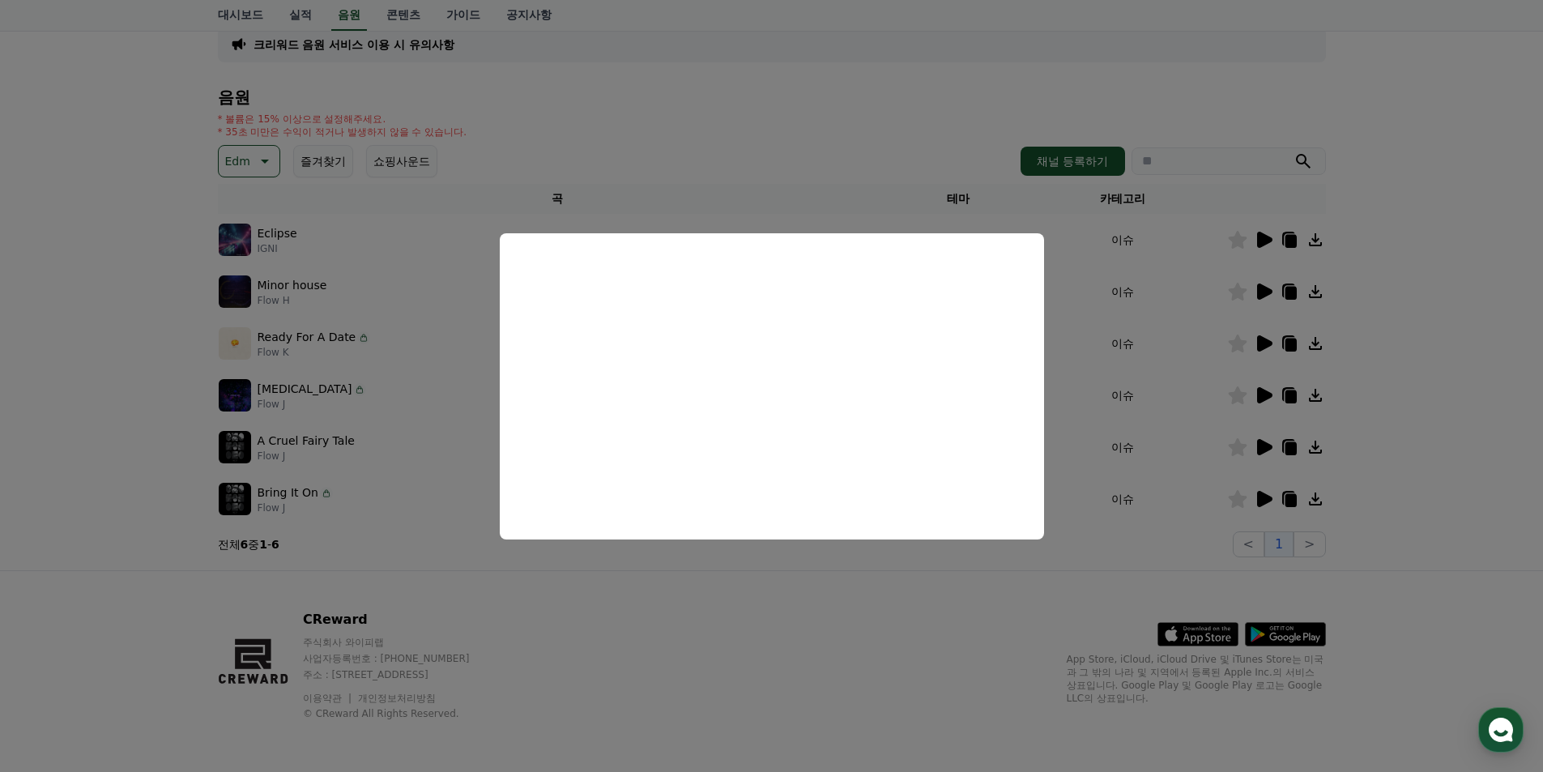
click at [1265, 290] on button "close modal" at bounding box center [771, 386] width 1543 height 772
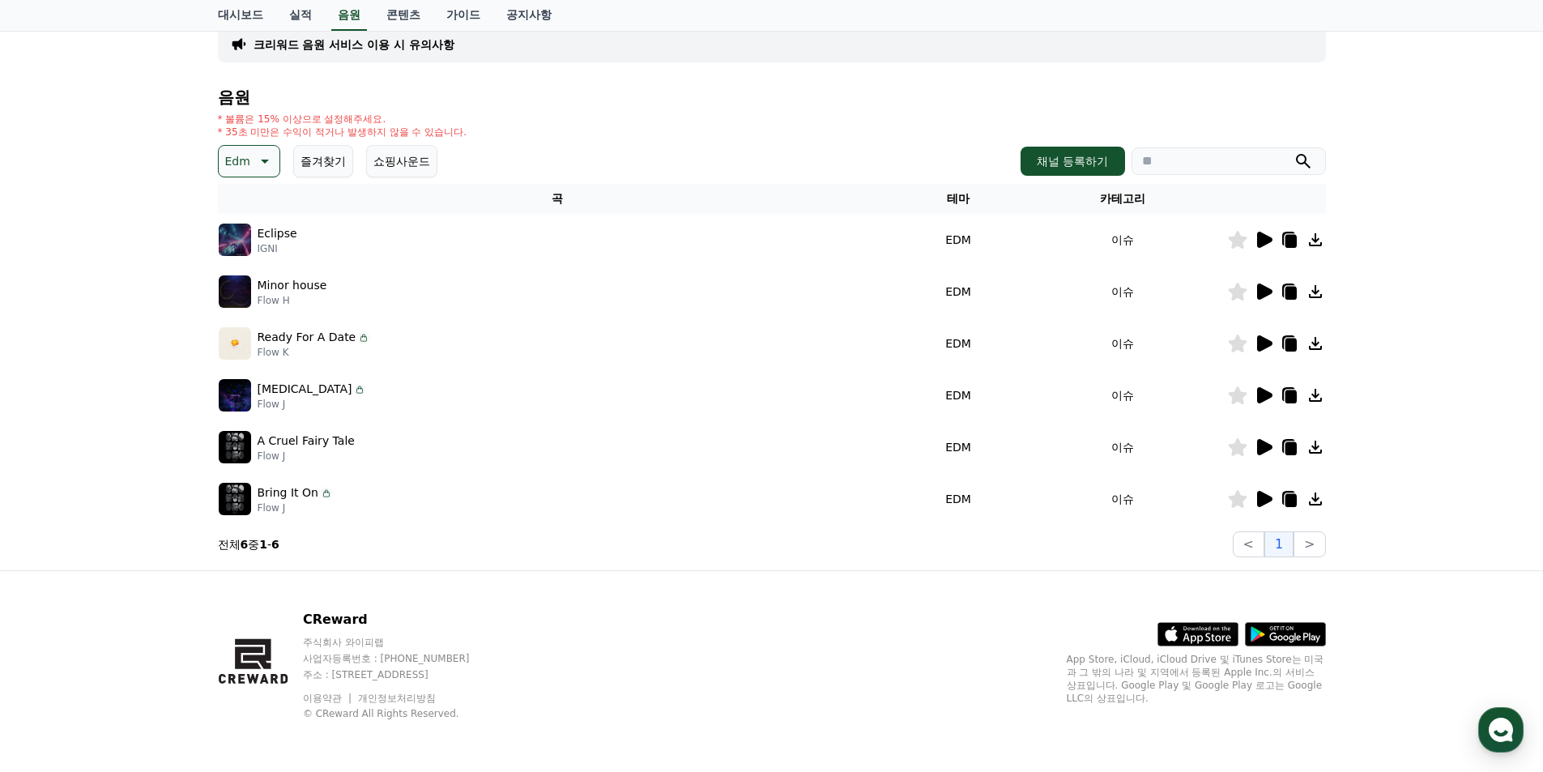
click at [1258, 288] on icon at bounding box center [1264, 291] width 15 height 16
